Goal: Task Accomplishment & Management: Complete application form

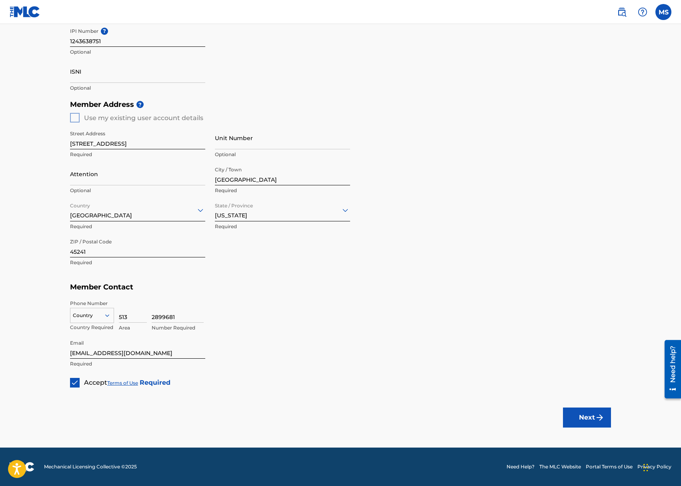
click at [586, 419] on button "Next" at bounding box center [587, 418] width 48 height 20
click at [105, 317] on icon at bounding box center [107, 315] width 7 height 7
click at [98, 327] on div "US, [GEOGRAPHIC_DATA] +1" at bounding box center [91, 335] width 43 height 31
click at [585, 422] on button "Next" at bounding box center [587, 418] width 48 height 20
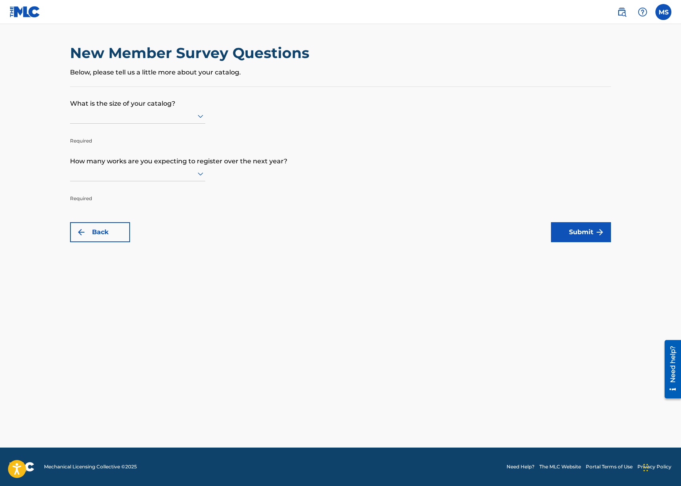
click at [157, 115] on div at bounding box center [137, 116] width 135 height 10
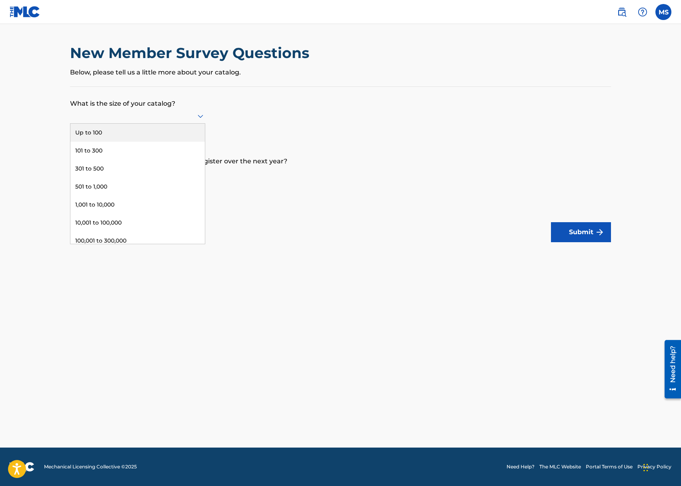
click at [127, 134] on div "Up to 100" at bounding box center [137, 133] width 135 height 18
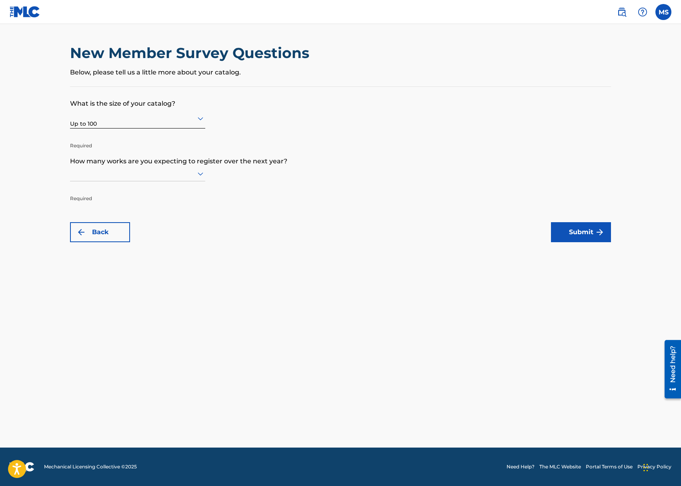
click at [175, 172] on div at bounding box center [137, 174] width 135 height 10
click at [104, 189] on div "Up to 100" at bounding box center [137, 190] width 135 height 18
click at [572, 234] on button "Submit" at bounding box center [581, 232] width 60 height 20
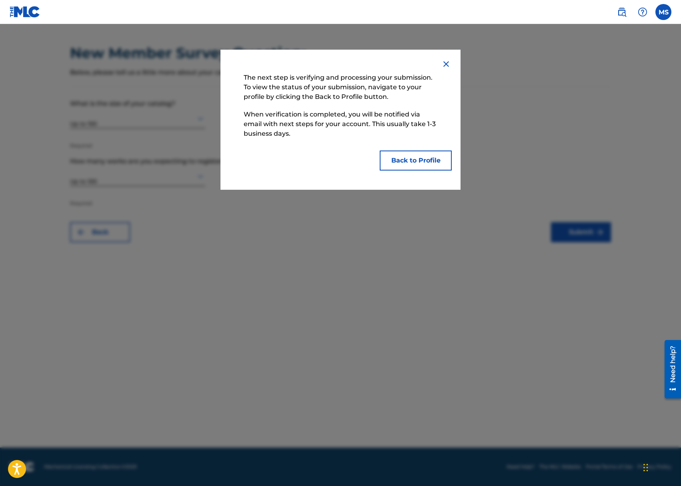
click at [404, 164] on button "Back to Profile" at bounding box center [416, 161] width 72 height 20
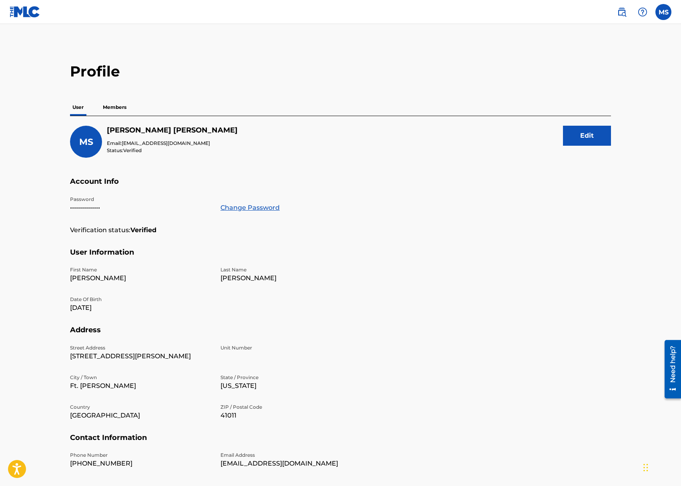
click at [117, 108] on p "Members" at bounding box center [114, 107] width 28 height 17
